Goal: Information Seeking & Learning: Learn about a topic

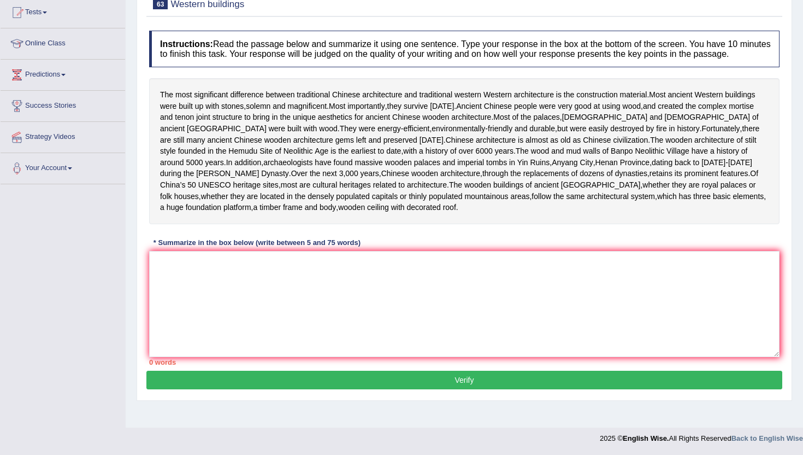
click at [280, 332] on textarea at bounding box center [464, 304] width 631 height 106
click at [297, 334] on textarea at bounding box center [464, 304] width 631 height 106
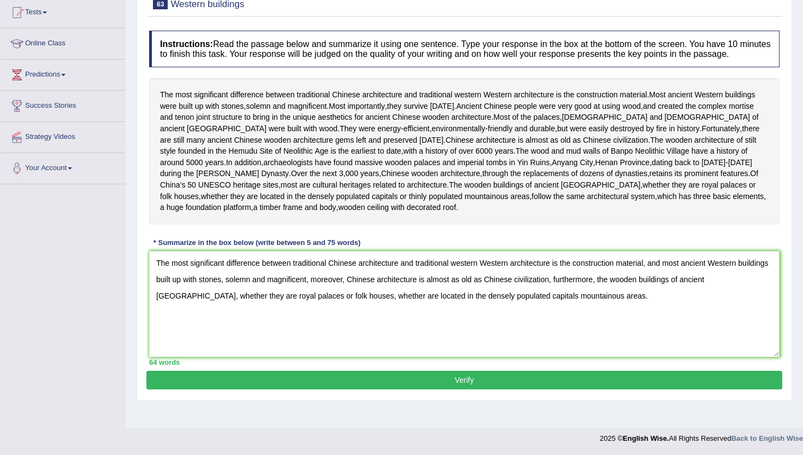
click at [344, 314] on textarea "The most significant difference between traditional Chinese architecture and tr…" at bounding box center [464, 304] width 631 height 106
type textarea "The most significant difference between traditional Chinese architecture and tr…"
click at [281, 389] on button "Verify" at bounding box center [464, 379] width 636 height 19
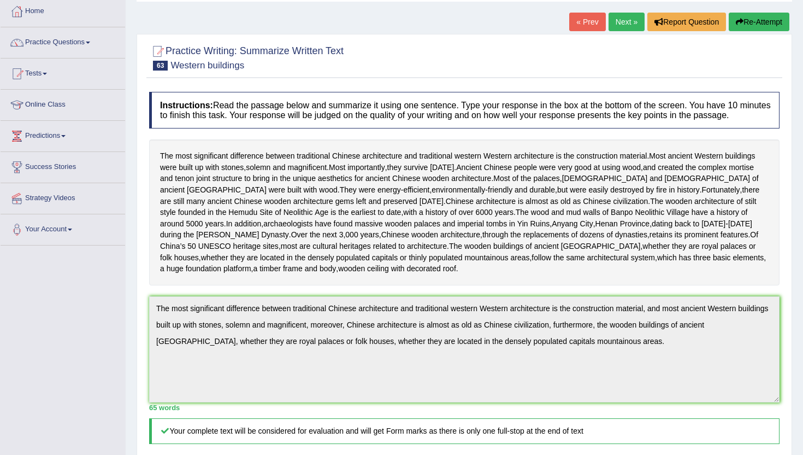
scroll to position [57, 0]
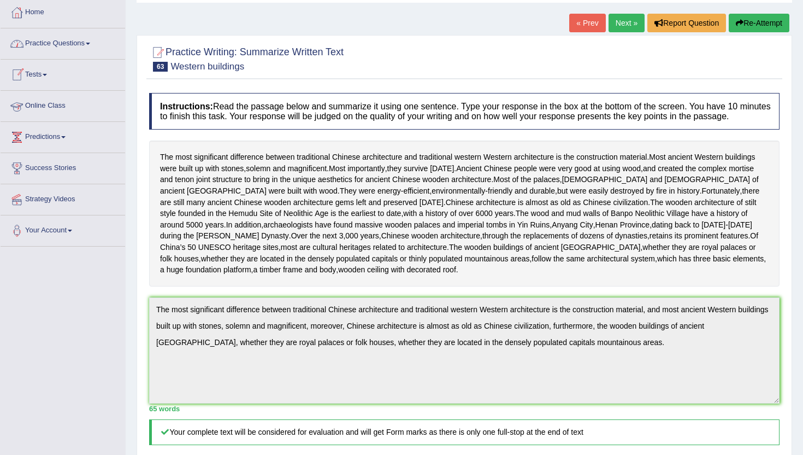
click at [45, 47] on link "Practice Questions" at bounding box center [63, 41] width 125 height 27
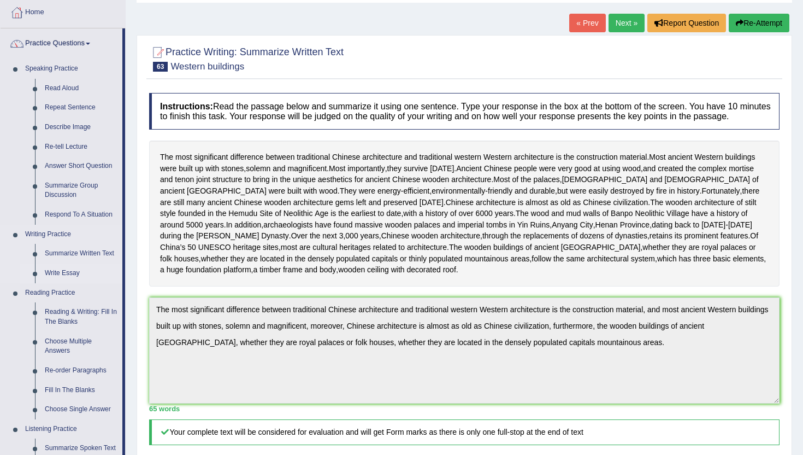
click at [53, 272] on link "Write Essay" at bounding box center [81, 273] width 83 height 20
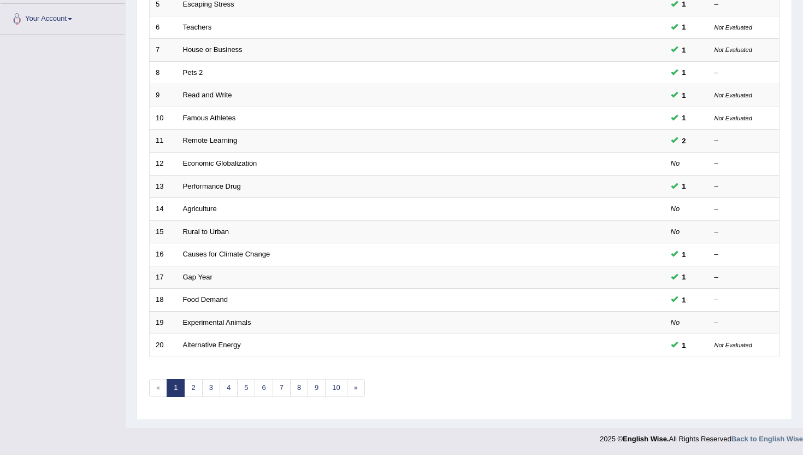
scroll to position [269, 0]
click at [227, 390] on link "4" at bounding box center [229, 387] width 18 height 18
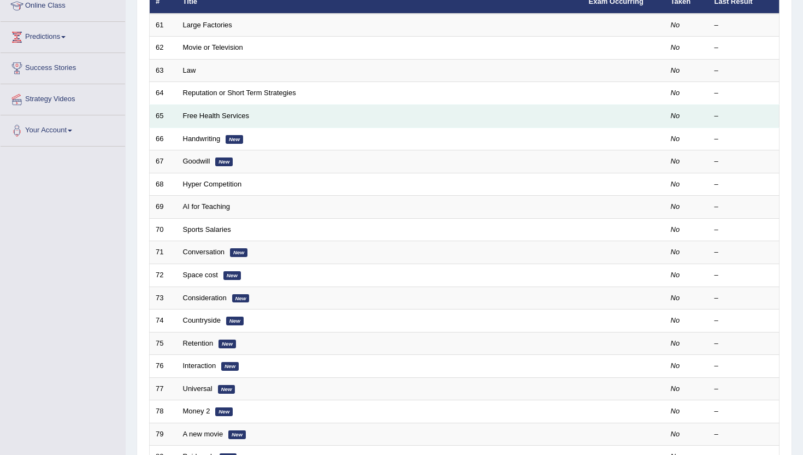
scroll to position [136, 0]
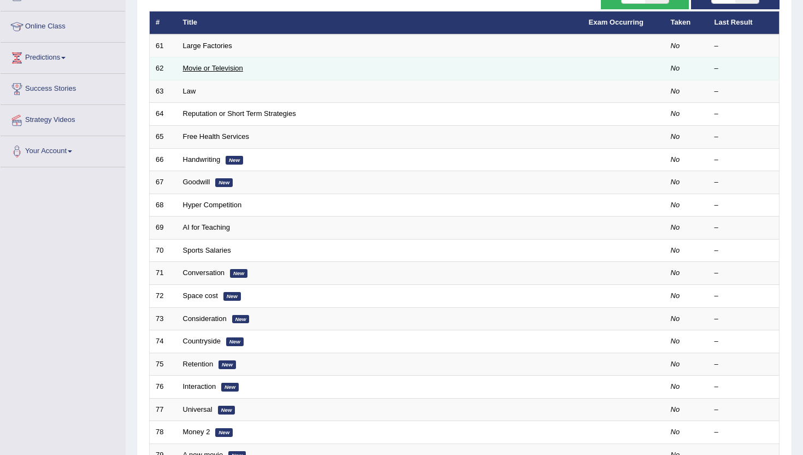
click at [193, 71] on link "Movie or Television" at bounding box center [213, 68] width 60 height 8
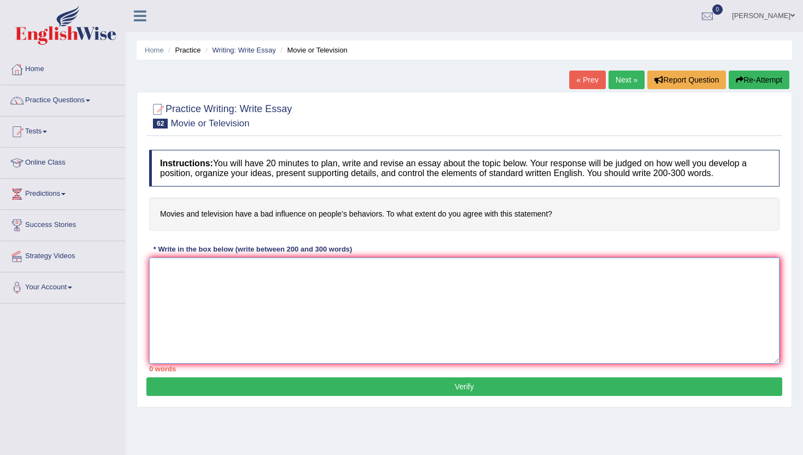
click at [284, 328] on textarea at bounding box center [464, 310] width 631 height 106
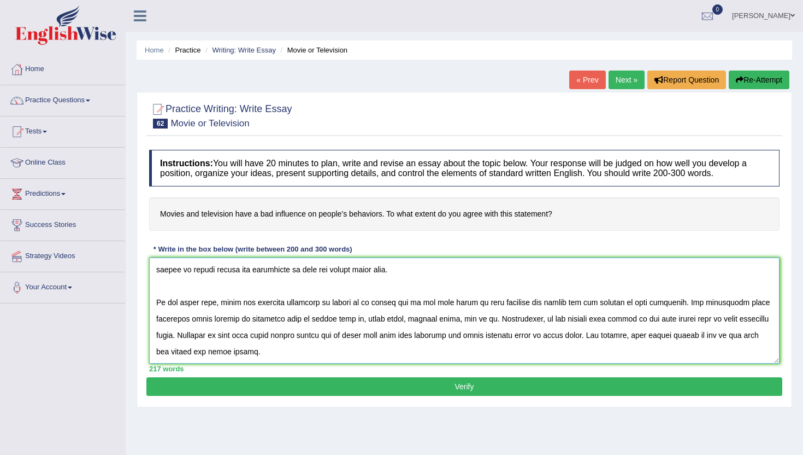
scroll to position [108, 0]
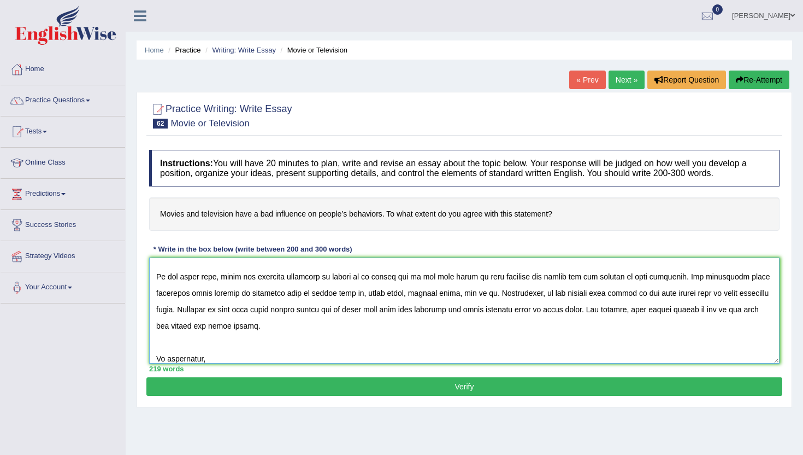
click at [274, 355] on textarea at bounding box center [464, 310] width 631 height 106
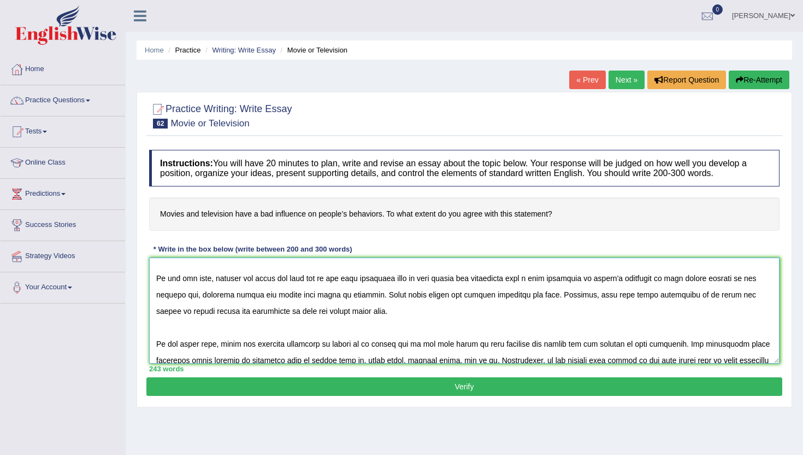
scroll to position [0, 0]
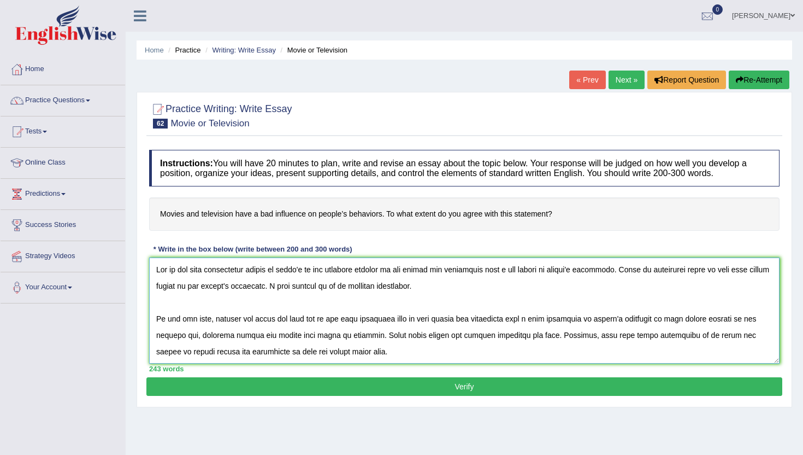
click at [192, 290] on textarea at bounding box center [464, 310] width 631 height 106
click at [196, 291] on textarea at bounding box center [464, 310] width 631 height 106
click at [228, 290] on textarea at bounding box center [464, 310] width 631 height 106
click at [755, 320] on textarea at bounding box center [464, 310] width 631 height 106
click at [735, 319] on textarea at bounding box center [464, 310] width 631 height 106
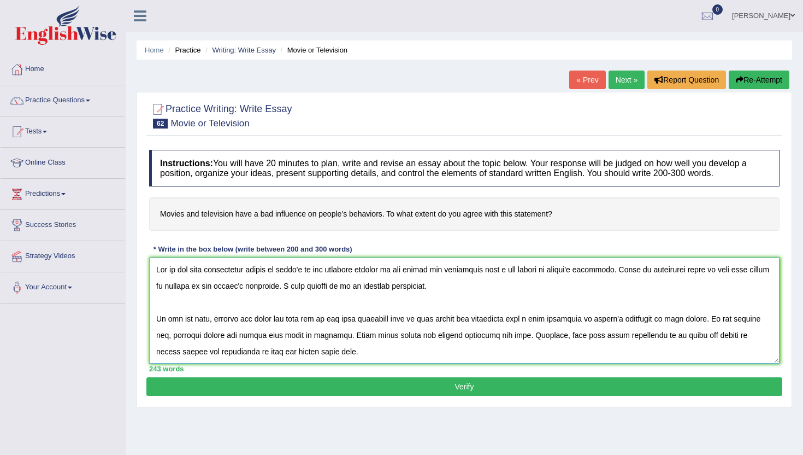
click at [697, 339] on textarea at bounding box center [464, 310] width 631 height 106
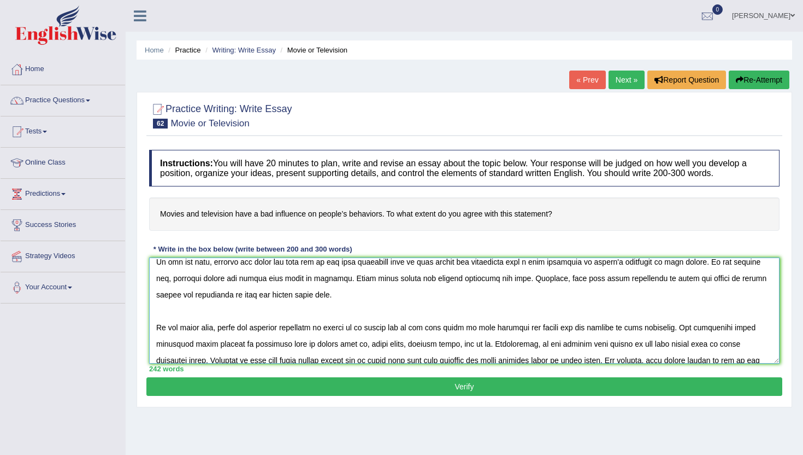
click at [285, 296] on textarea at bounding box center [464, 310] width 631 height 106
click at [178, 299] on textarea at bounding box center [464, 310] width 631 height 106
click at [280, 297] on textarea at bounding box center [464, 310] width 631 height 106
click at [153, 344] on textarea at bounding box center [464, 310] width 631 height 106
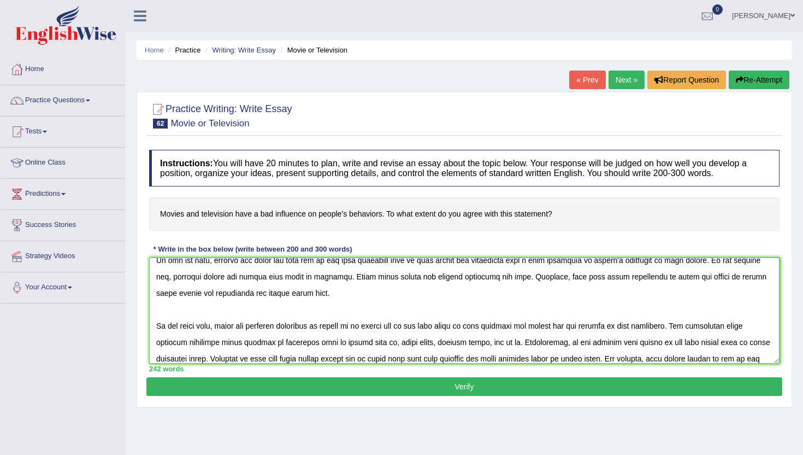
scroll to position [115, 0]
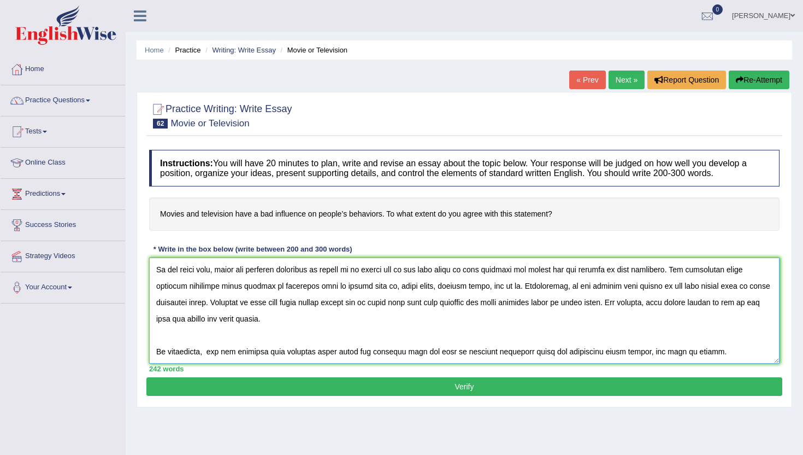
type textarea "One of the most conspicuous trends of today's is the colossal upsurge in the mo…"
click at [578, 382] on button "Verify" at bounding box center [464, 386] width 636 height 19
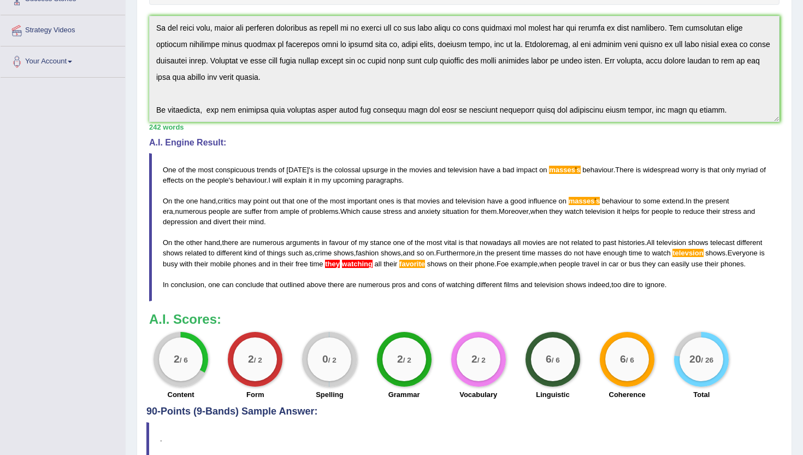
scroll to position [224, 0]
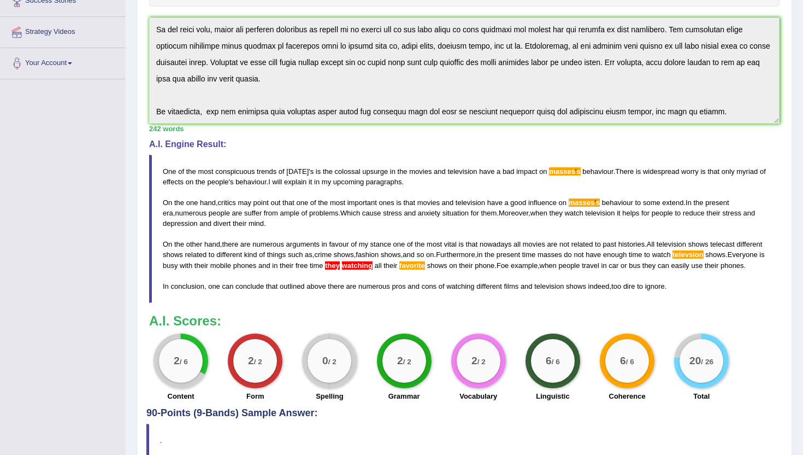
drag, startPoint x: 162, startPoint y: 169, endPoint x: 237, endPoint y: 131, distance: 84.5
click at [237, 131] on div "Instructions: You will have 20 minutes to plan, write and revise an essay about…" at bounding box center [464, 163] width 636 height 487
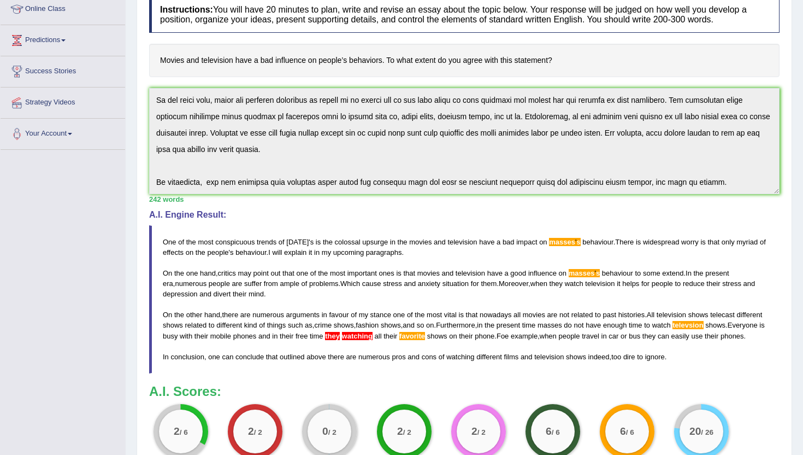
scroll to position [137, 0]
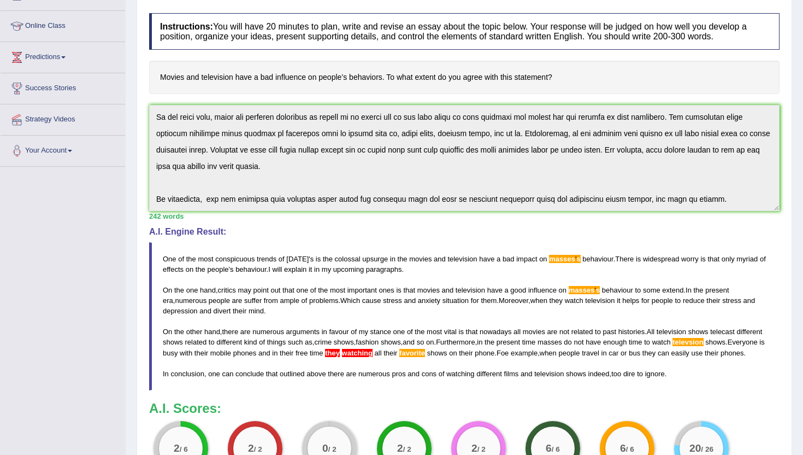
click at [605, 242] on div "Instructions: You will have 20 minutes to plan, write and revise an essay about…" at bounding box center [464, 251] width 636 height 487
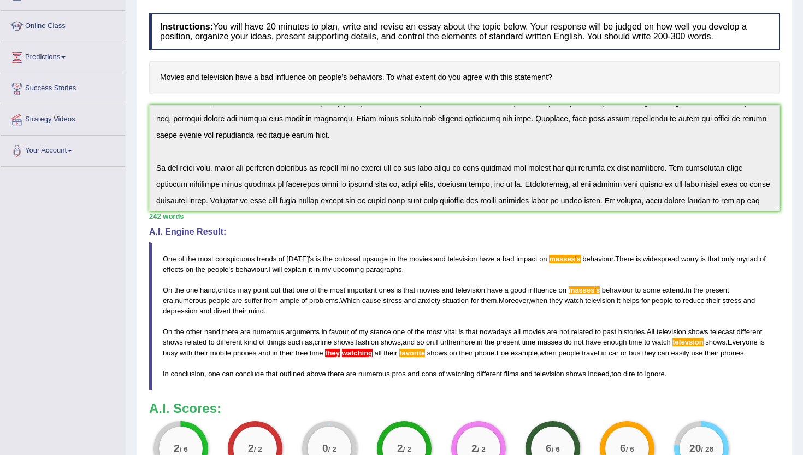
scroll to position [0, 0]
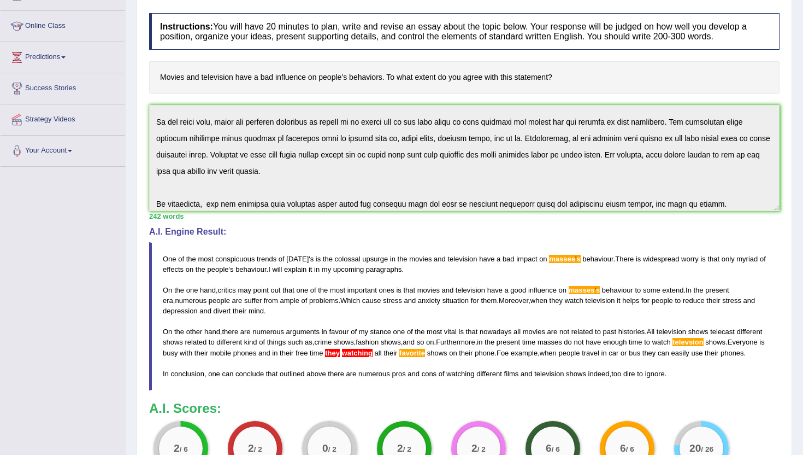
click at [690, 212] on div "Instructions: You will have 20 minutes to plan, write and revise an essay about…" at bounding box center [464, 251] width 636 height 487
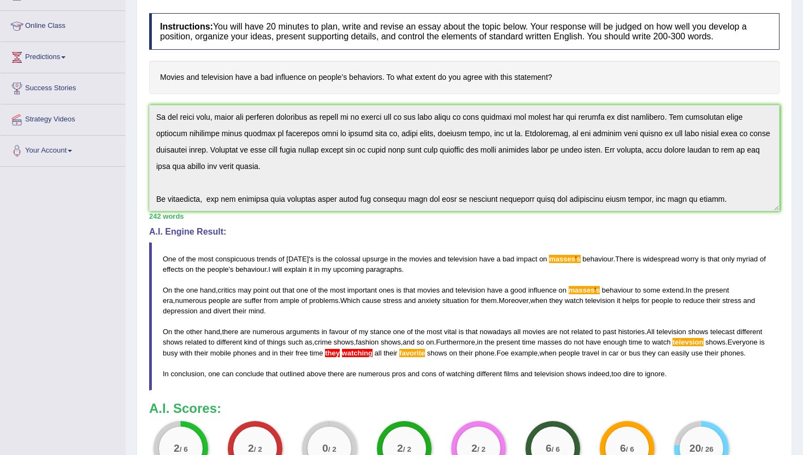
click at [678, 142] on div "Instructions: You will have 20 minutes to plan, write and revise an essay about…" at bounding box center [464, 251] width 636 height 487
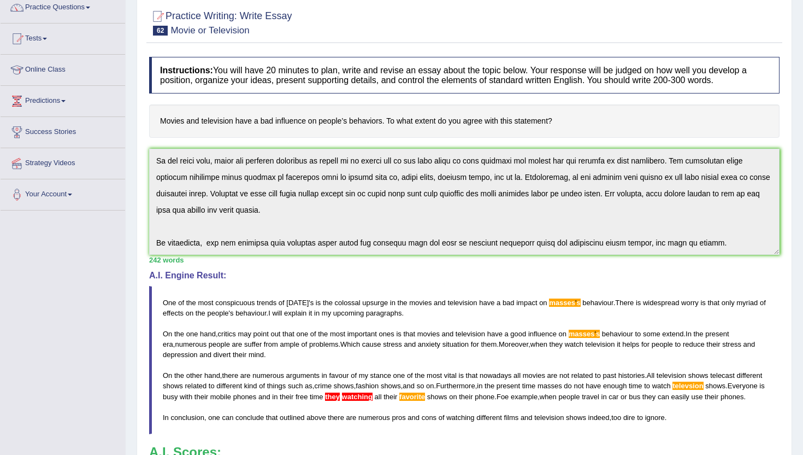
drag, startPoint x: 690, startPoint y: 212, endPoint x: 552, endPoint y: 305, distance: 166.5
click at [552, 305] on div "Instructions: You will have 20 minutes to plan, write and revise an essay about…" at bounding box center [464, 294] width 636 height 487
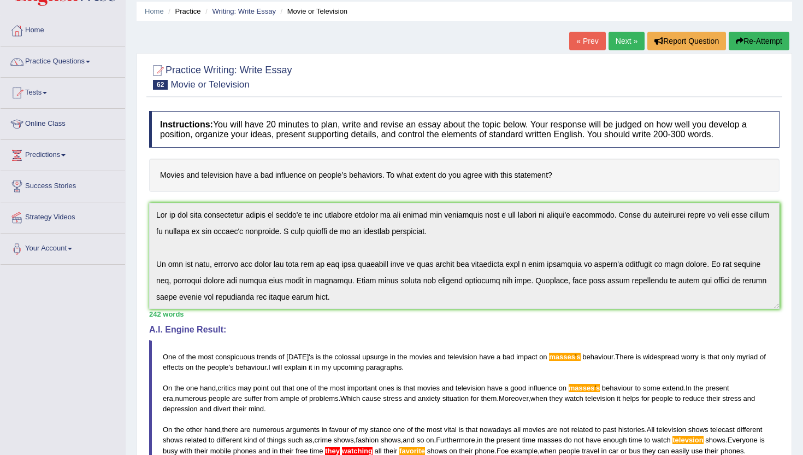
scroll to position [36, 0]
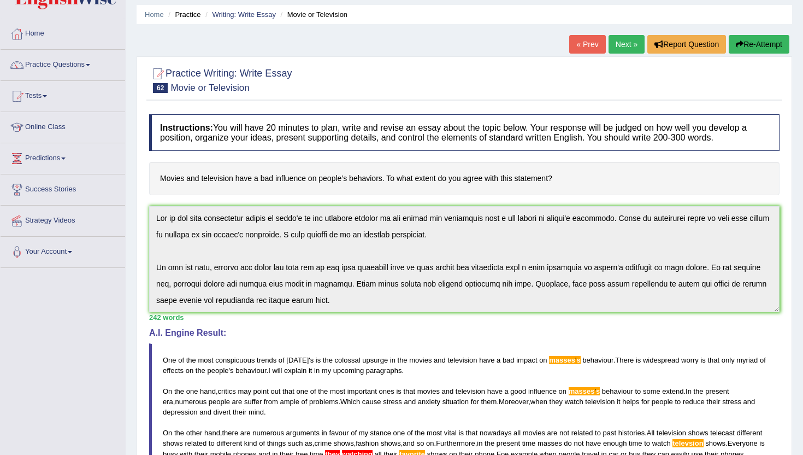
click at [772, 36] on button "Re-Attempt" at bounding box center [759, 44] width 61 height 19
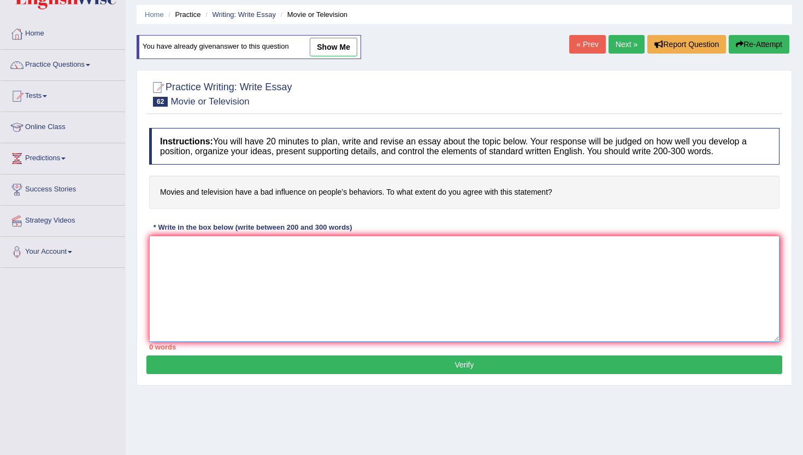
paste textarea "One of the most conspicuous trends of [DATE] is the colossal upsurge in the mov…"
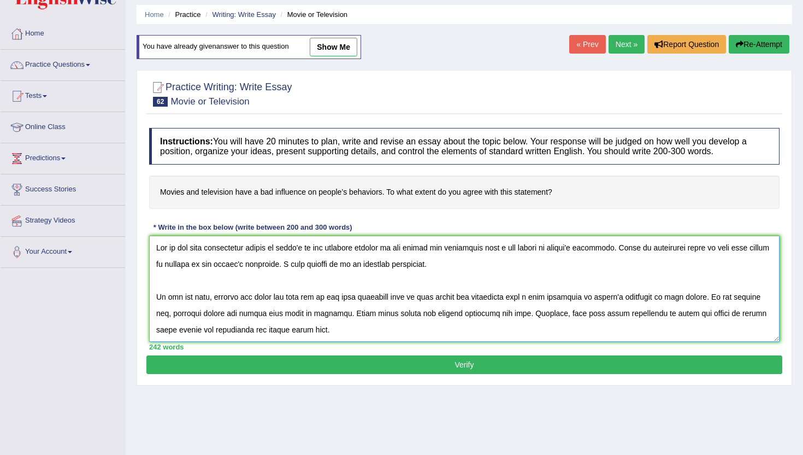
click at [605, 250] on textarea at bounding box center [464, 289] width 631 height 106
click at [635, 299] on textarea at bounding box center [464, 289] width 631 height 106
click at [544, 331] on textarea at bounding box center [464, 289] width 631 height 106
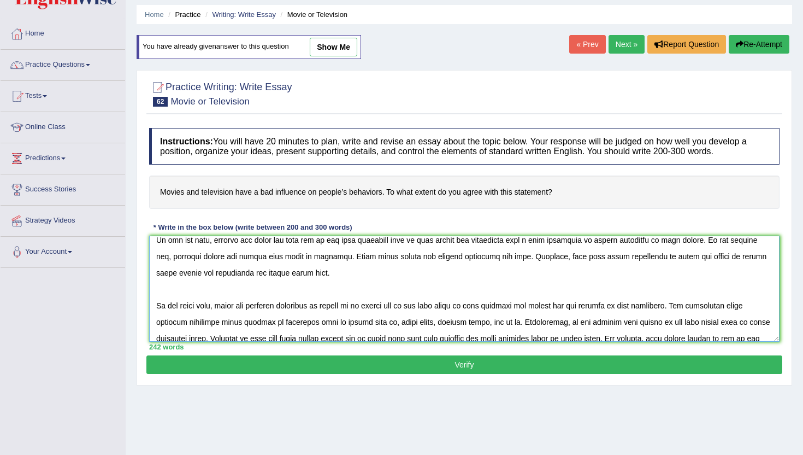
scroll to position [58, 0]
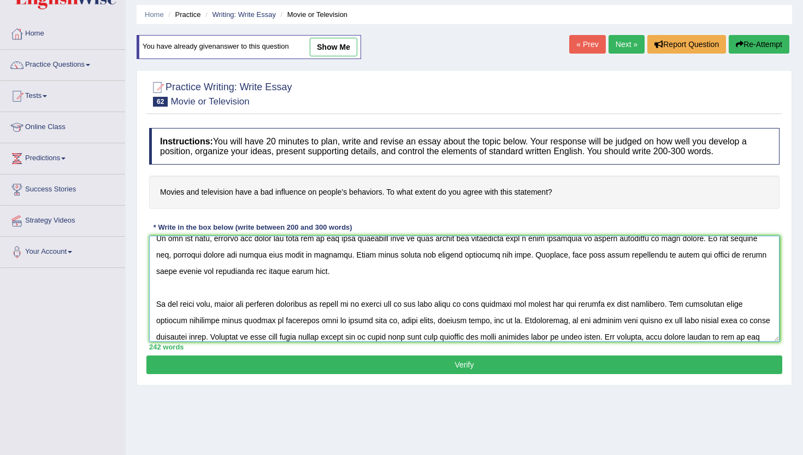
click at [599, 257] on textarea at bounding box center [464, 289] width 631 height 106
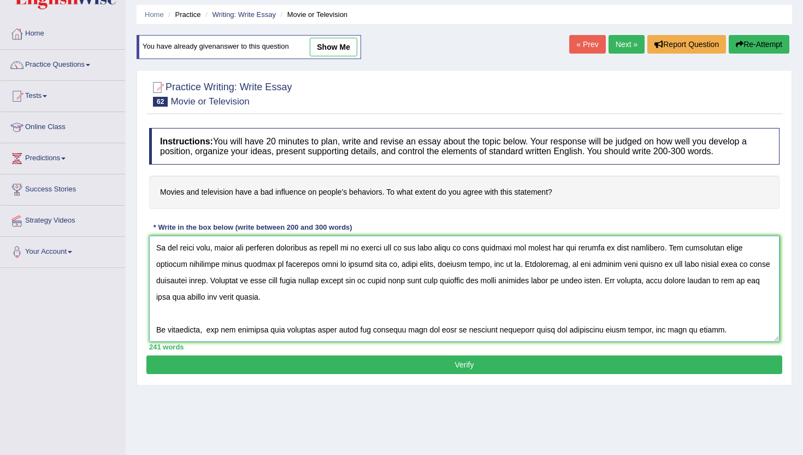
click at [651, 281] on textarea at bounding box center [464, 289] width 631 height 106
type textarea "One of the most conspicuous trends of [DATE] is the colossal upsurge in the mov…"
click at [649, 368] on button "Verify" at bounding box center [464, 364] width 636 height 19
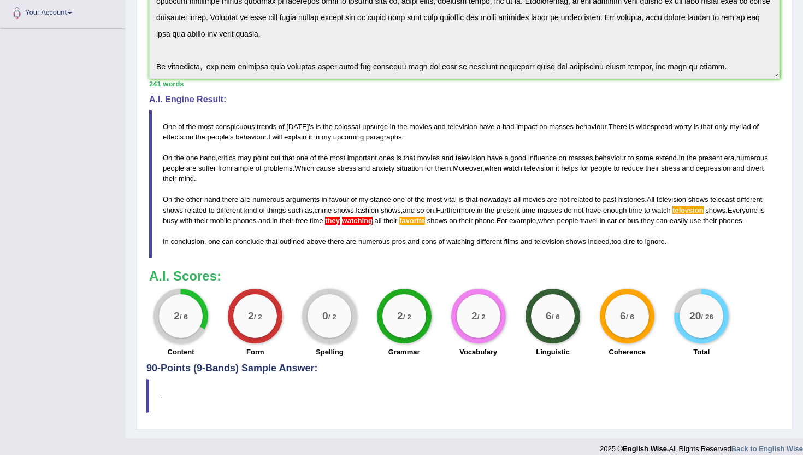
scroll to position [276, 0]
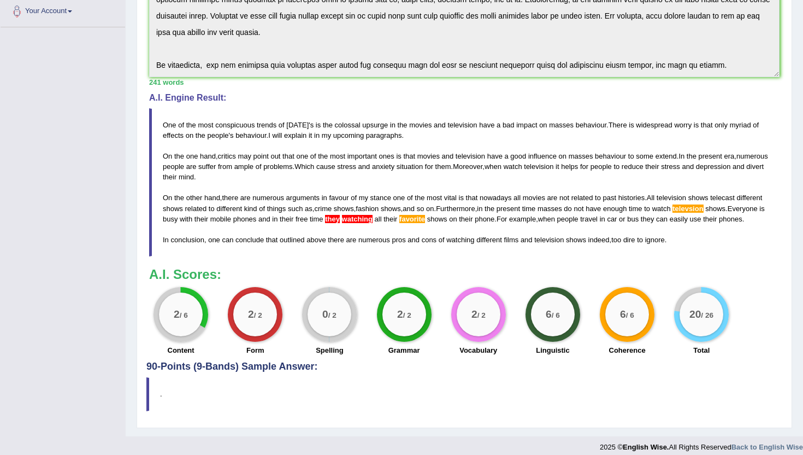
drag, startPoint x: 160, startPoint y: 123, endPoint x: 168, endPoint y: 109, distance: 16.2
click at [171, 110] on blockquote "One of the most conspicuous trends of today ' s is the colossal upsurge in the …" at bounding box center [464, 182] width 631 height 148
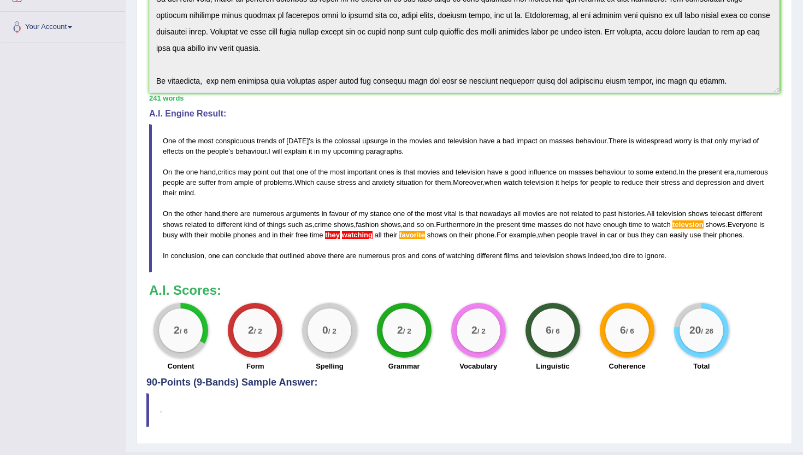
scroll to position [258, 0]
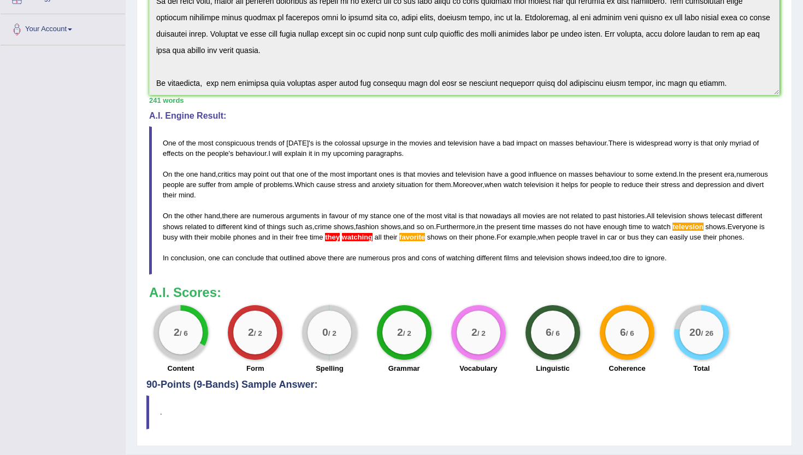
click at [161, 144] on blockquote "One of the most conspicuous trends of today ' s is the colossal upsurge in the …" at bounding box center [464, 200] width 631 height 148
drag, startPoint x: 161, startPoint y: 143, endPoint x: 209, endPoint y: 145, distance: 48.7
click at [209, 145] on span "most" at bounding box center [205, 143] width 15 height 8
drag, startPoint x: 166, startPoint y: 144, endPoint x: 228, endPoint y: 150, distance: 62.6
click at [229, 150] on blockquote "One of the most conspicuous trends of today ' s is the colossal upsurge in the …" at bounding box center [464, 200] width 631 height 148
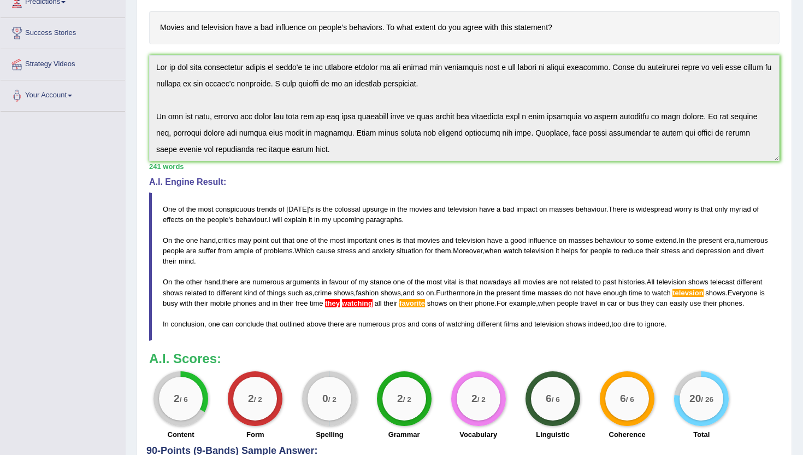
scroll to position [170, 0]
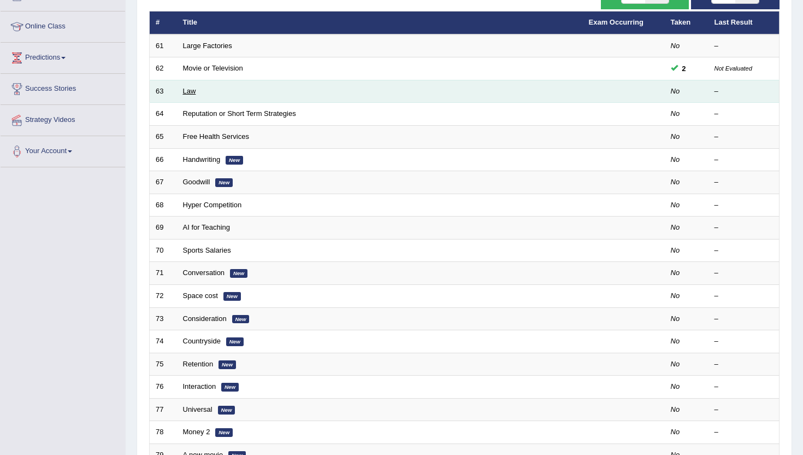
click at [186, 93] on link "Law" at bounding box center [189, 91] width 13 height 8
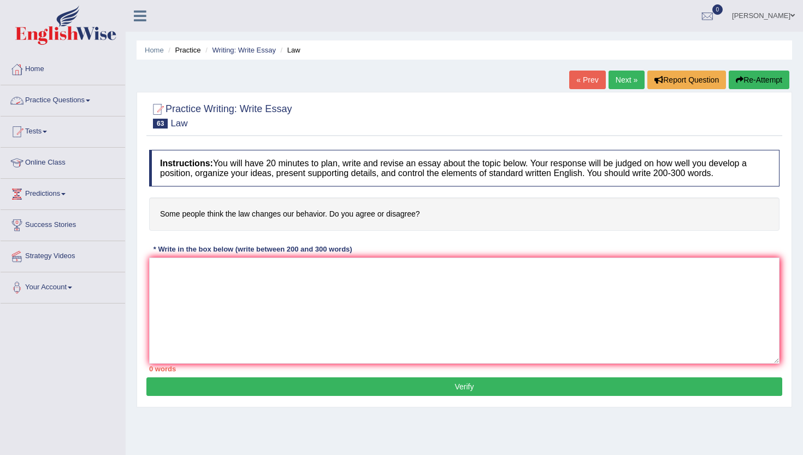
click at [37, 70] on link "Home" at bounding box center [63, 67] width 125 height 27
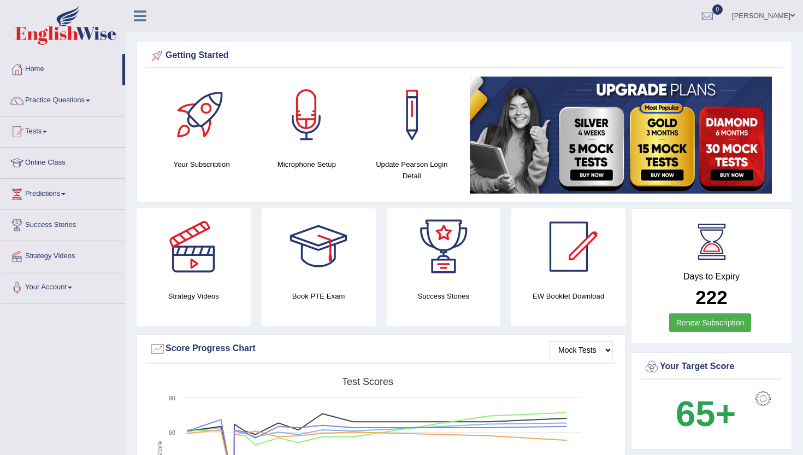
click at [33, 70] on link "Home" at bounding box center [62, 67] width 122 height 27
click at [49, 101] on link "Practice Questions" at bounding box center [63, 98] width 125 height 27
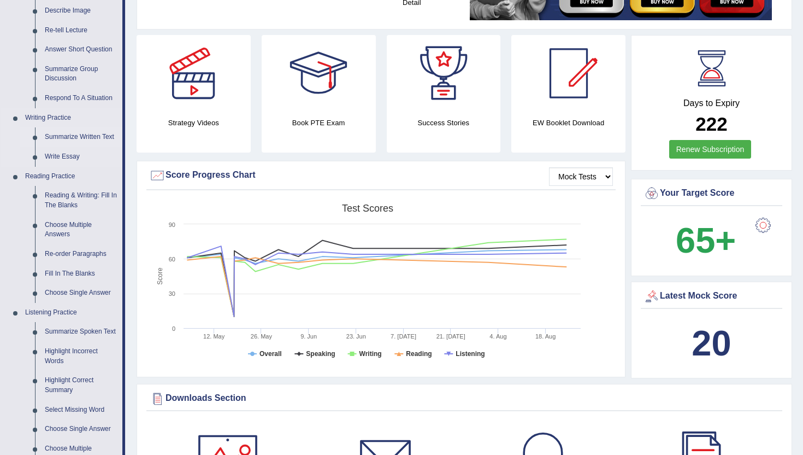
scroll to position [175, 0]
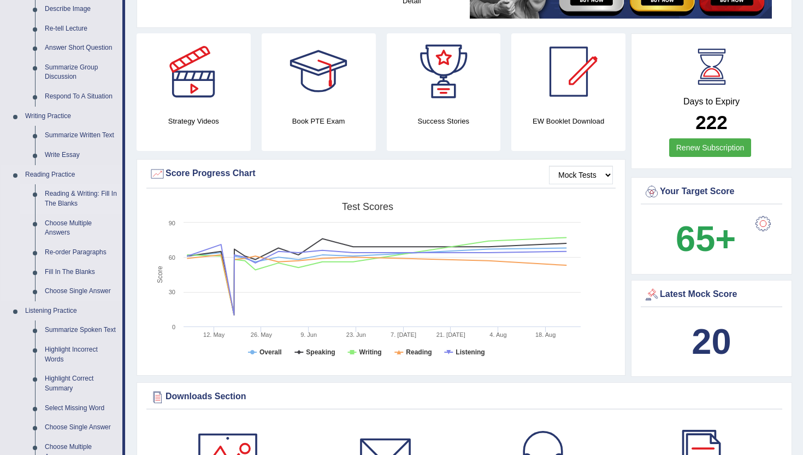
click at [67, 198] on link "Reading & Writing: Fill In The Blanks" at bounding box center [81, 198] width 83 height 29
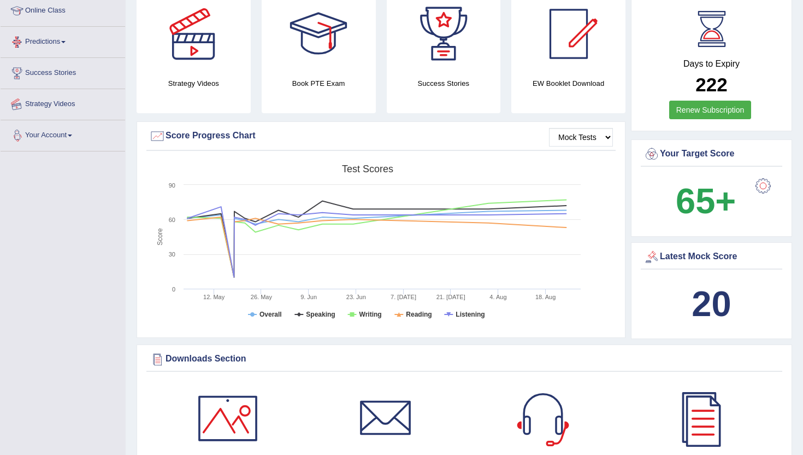
scroll to position [272, 0]
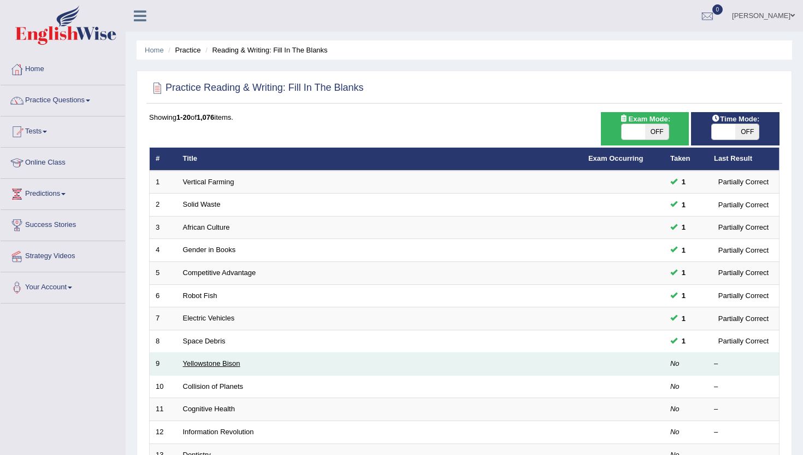
click at [201, 365] on link "Yellowstone Bison" at bounding box center [211, 363] width 57 height 8
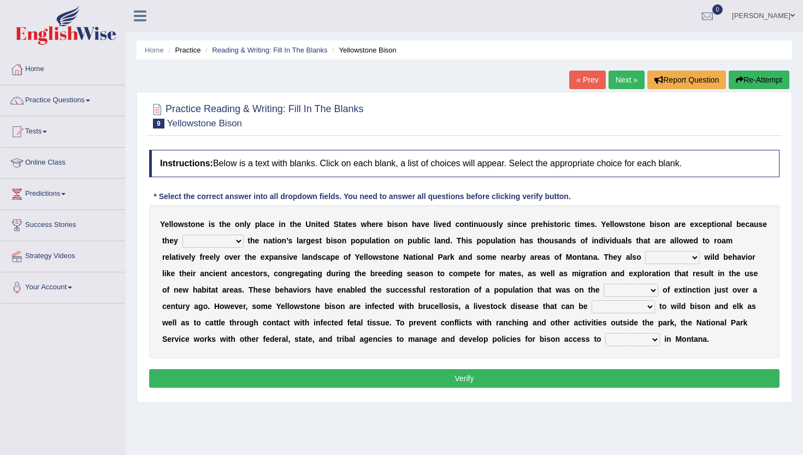
click at [227, 243] on select "congregate comprise consist compromise" at bounding box center [212, 240] width 61 height 13
select select "compromise"
click at [182, 234] on select "congregate comprise consist compromise" at bounding box center [212, 240] width 61 height 13
click at [645, 258] on select "exhibit disregard resist encourage" at bounding box center [672, 257] width 55 height 13
click at [645, 261] on select "exhibit disregard resist encourage" at bounding box center [672, 257] width 55 height 13
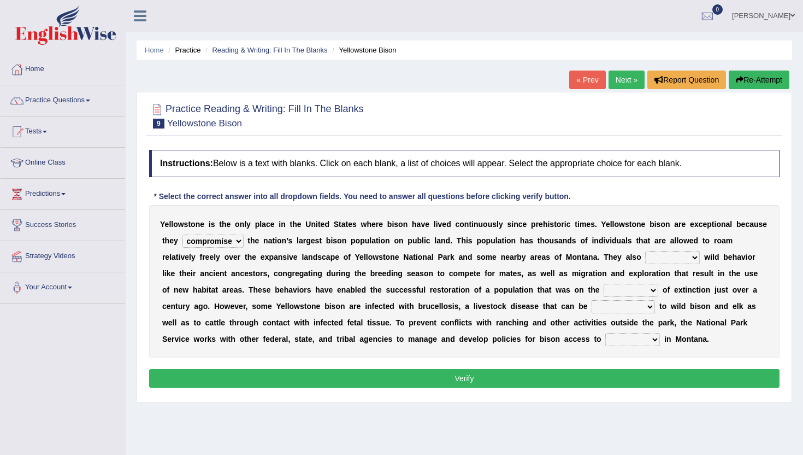
select select "resist"
click at [645, 251] on select "exhibit disregard resist encourage" at bounding box center [672, 257] width 55 height 13
click at [619, 291] on select "brine brink danger brindle" at bounding box center [631, 290] width 55 height 13
